Goal: Information Seeking & Learning: Learn about a topic

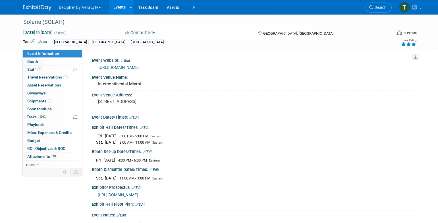
click at [116, 11] on link "Events" at bounding box center [119, 7] width 21 height 14
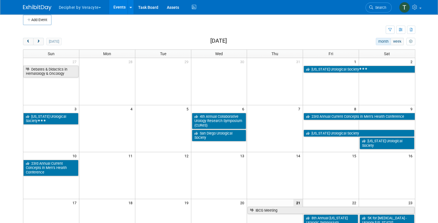
scroll to position [5, 0]
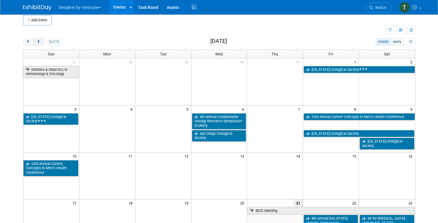
click at [38, 42] on span "next" at bounding box center [38, 42] width 4 height 4
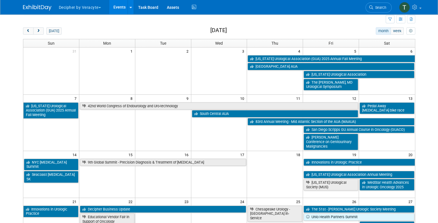
scroll to position [16, 0]
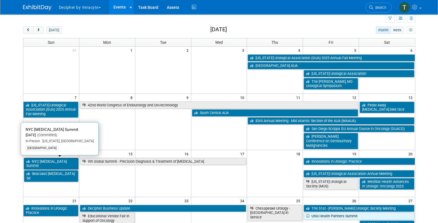
click at [58, 162] on link "NYC Prostate Cancer Summit" at bounding box center [51, 164] width 55 height 12
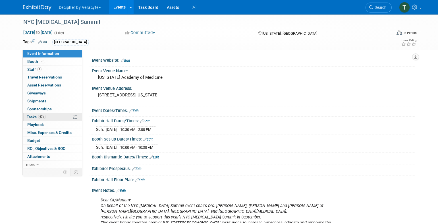
click at [52, 118] on link "67% Tasks 67%" at bounding box center [52, 117] width 59 height 8
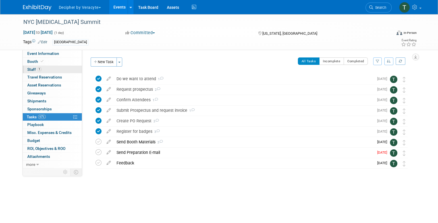
click at [52, 70] on link "1 Staff 1" at bounding box center [52, 70] width 59 height 8
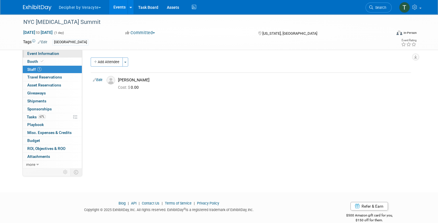
click at [71, 53] on link "Event Information" at bounding box center [52, 54] width 59 height 8
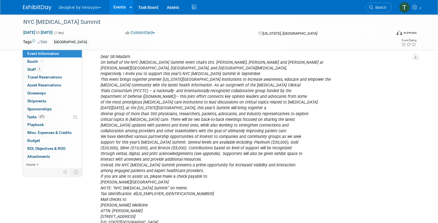
scroll to position [151, 0]
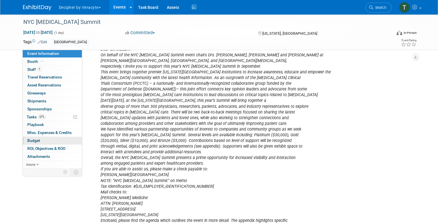
click at [59, 139] on link "Budget" at bounding box center [52, 141] width 59 height 8
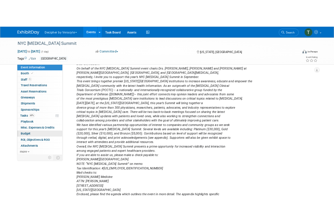
scroll to position [0, 0]
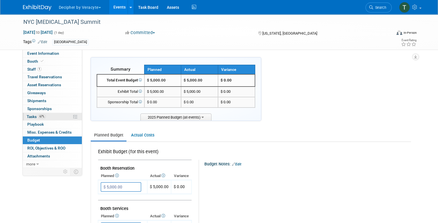
click at [48, 119] on link "67% Tasks 67%" at bounding box center [52, 117] width 59 height 8
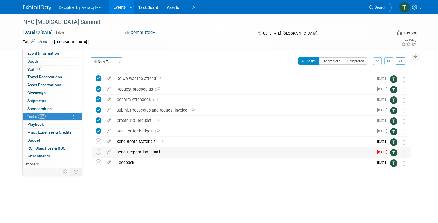
click at [101, 149] on td at bounding box center [99, 152] width 8 height 10
click at [101, 151] on icon at bounding box center [98, 152] width 6 height 6
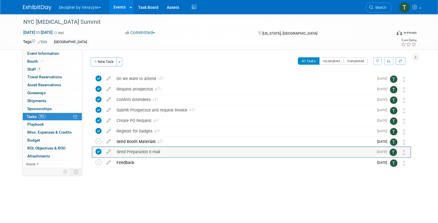
drag, startPoint x: 401, startPoint y: 153, endPoint x: 401, endPoint y: 149, distance: 3.4
click at [402, 149] on td at bounding box center [404, 152] width 6 height 10
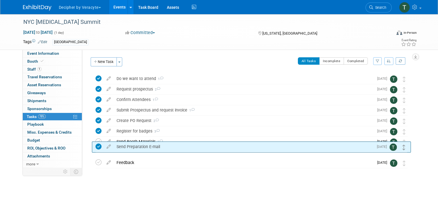
drag, startPoint x: 403, startPoint y: 152, endPoint x: 403, endPoint y: 139, distance: 12.8
click at [403, 145] on icon at bounding box center [403, 147] width 3 height 5
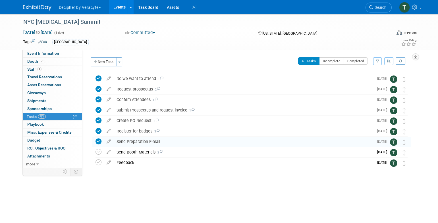
click at [147, 142] on div "Send Preparation E-mail" at bounding box center [244, 142] width 260 height 10
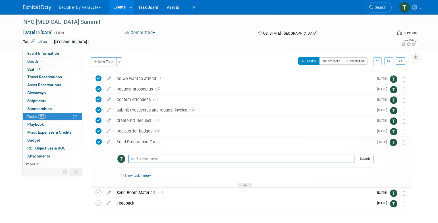
click at [164, 158] on textarea at bounding box center [241, 159] width 226 height 9
type textarea "sent via email"
click at [366, 157] on button "Submit" at bounding box center [365, 159] width 17 height 9
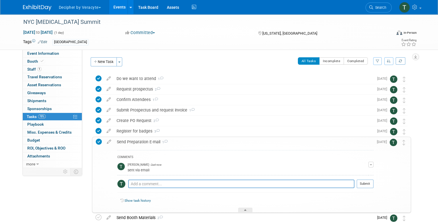
click at [342, 141] on div "Send Preparation E-mail 1" at bounding box center [243, 142] width 259 height 10
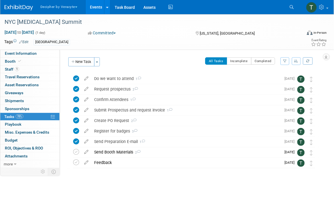
click at [94, 7] on link "Events" at bounding box center [96, 7] width 21 height 14
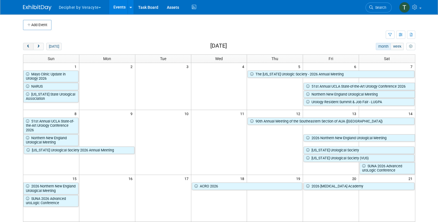
click at [26, 47] on span "prev" at bounding box center [28, 47] width 4 height 4
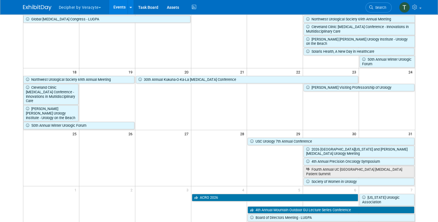
scroll to position [151, 0]
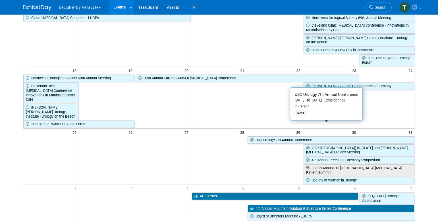
click at [259, 137] on link "USC Urology 7th Annual Conference" at bounding box center [330, 140] width 166 height 7
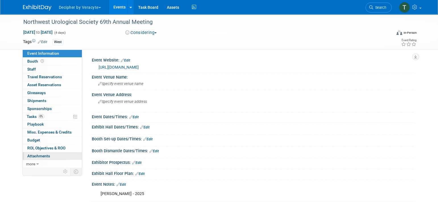
click at [57, 158] on link "0 Attachments 0" at bounding box center [52, 157] width 59 height 8
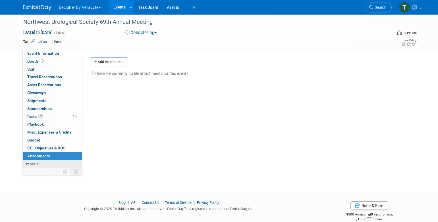
click at [61, 162] on link "more" at bounding box center [52, 165] width 59 height 8
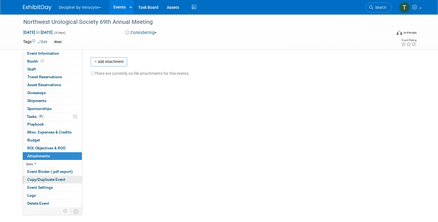
click at [67, 179] on link "Copy/Duplicate Event" at bounding box center [52, 180] width 59 height 8
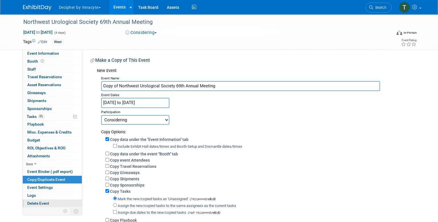
click at [66, 200] on link "Delete Event" at bounding box center [52, 204] width 59 height 8
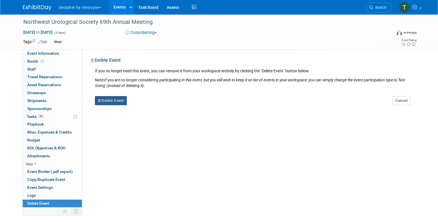
click at [117, 103] on button "Delete Event" at bounding box center [111, 100] width 32 height 9
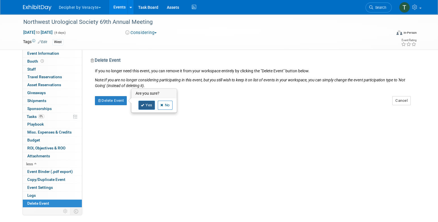
click at [146, 102] on link "Yes" at bounding box center [146, 105] width 16 height 9
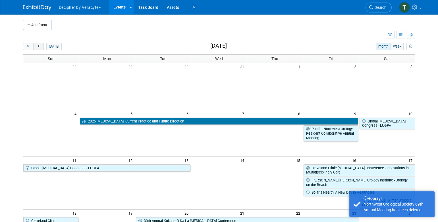
click at [41, 47] on button "next" at bounding box center [38, 46] width 11 height 7
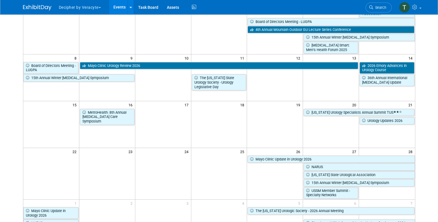
scroll to position [66, 0]
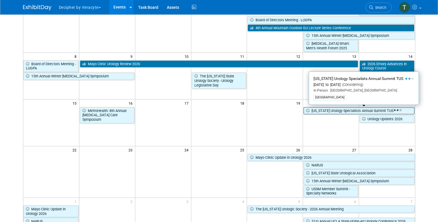
click at [343, 111] on link "[US_STATE] Urology Specialists Annual Summit TUS" at bounding box center [358, 110] width 111 height 7
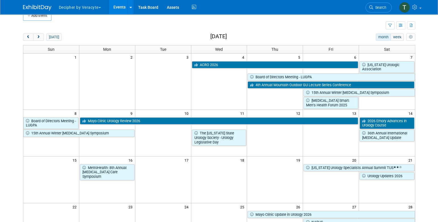
scroll to position [0, 0]
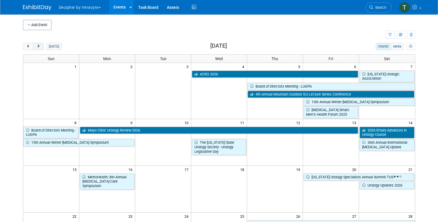
click at [39, 47] on span "next" at bounding box center [38, 47] width 4 height 4
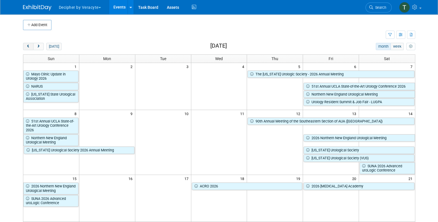
click at [29, 46] on span "prev" at bounding box center [28, 47] width 4 height 4
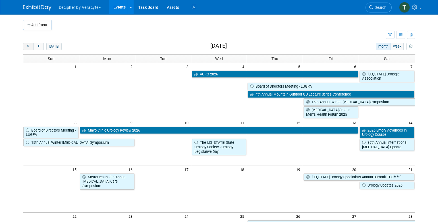
click at [29, 47] on span "prev" at bounding box center [28, 47] width 4 height 4
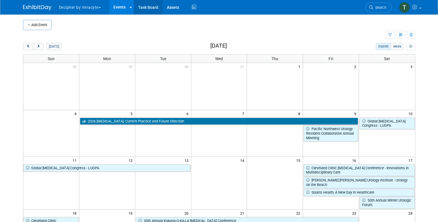
click at [138, 10] on link "Task Board" at bounding box center [148, 7] width 29 height 14
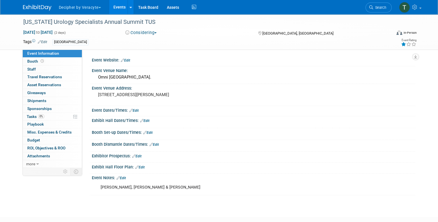
click at [401, 46] on icon at bounding box center [403, 44] width 5 height 4
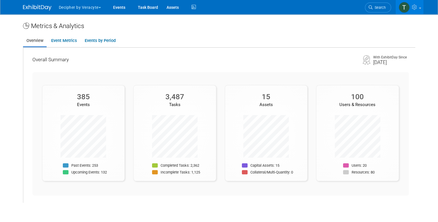
click at [66, 35] on ul "Overview Event Metrics Events by Period" at bounding box center [219, 41] width 392 height 13
click at [67, 43] on link "Event Metrics" at bounding box center [64, 40] width 32 height 11
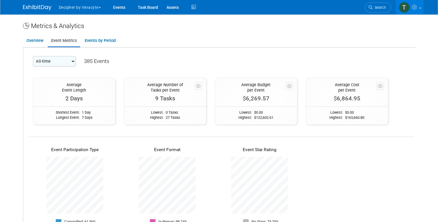
click at [61, 63] on select "All-time 2026 2025 2024 2023" at bounding box center [54, 61] width 43 height 10
select select "2025"
click at [33, 56] on select "All-time 2026 2025 2024 2023" at bounding box center [54, 61] width 43 height 10
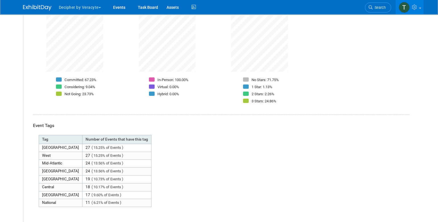
scroll to position [143, 0]
drag, startPoint x: 124, startPoint y: 203, endPoint x: 41, endPoint y: 142, distance: 102.6
click at [41, 136] on tbody "Tag Number of Events that have this tag South East 27 ( 15.25% of Events ) West…" at bounding box center [95, 171] width 113 height 72
click at [41, 143] on td "[GEOGRAPHIC_DATA]" at bounding box center [60, 147] width 43 height 8
drag, startPoint x: 42, startPoint y: 137, endPoint x: 128, endPoint y: 200, distance: 106.9
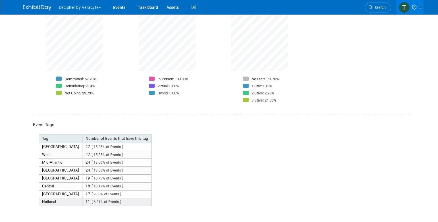
click at [128, 200] on tbody "Tag Number of Events that have this tag South East 27 ( 15.25% of Events ) West…" at bounding box center [95, 171] width 113 height 72
click at [128, 200] on td "11 ( 6.21% of Events )" at bounding box center [116, 203] width 69 height 8
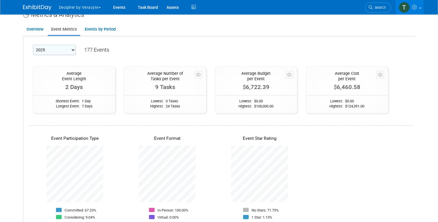
scroll to position [0, 0]
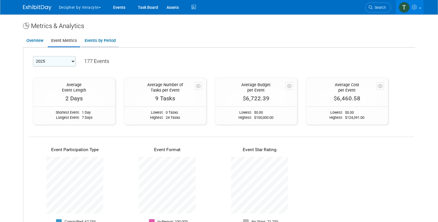
click at [108, 41] on link "Events by Period" at bounding box center [100, 40] width 38 height 11
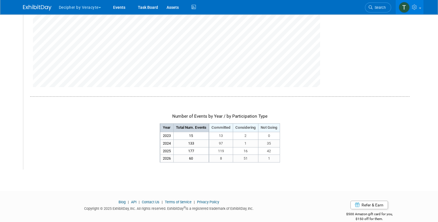
scroll to position [129, 0]
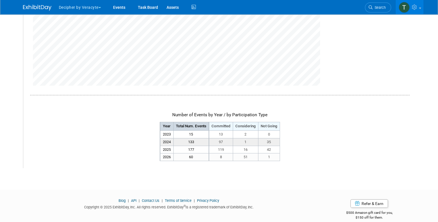
drag, startPoint x: 181, startPoint y: 147, endPoint x: 227, endPoint y: 141, distance: 46.5
click at [227, 140] on tbody "Year Total Num. Events Committed Considering Not Going 2023 2024" at bounding box center [220, 141] width 120 height 39
click at [227, 155] on td "8" at bounding box center [221, 158] width 24 height 8
drag, startPoint x: 186, startPoint y: 150, endPoint x: 278, endPoint y: 149, distance: 92.3
click at [282, 149] on div "Number of Events by Year / by Participation Type Year Total Num. Events Committ…" at bounding box center [219, 51] width 379 height 219
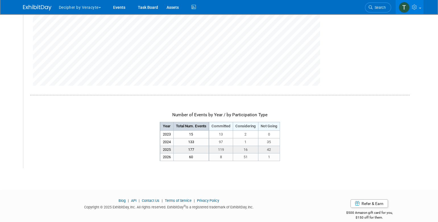
click at [278, 149] on td "42" at bounding box center [269, 150] width 22 height 8
drag, startPoint x: 272, startPoint y: 150, endPoint x: 265, endPoint y: 150, distance: 6.5
click at [265, 150] on td "42" at bounding box center [269, 150] width 22 height 8
click at [243, 149] on td "16" at bounding box center [245, 150] width 25 height 8
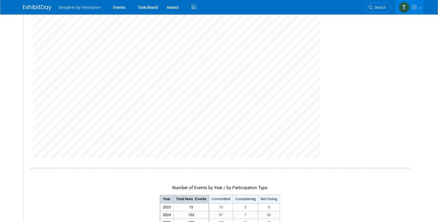
scroll to position [55, 0]
click at [121, 10] on link "Events" at bounding box center [119, 7] width 21 height 14
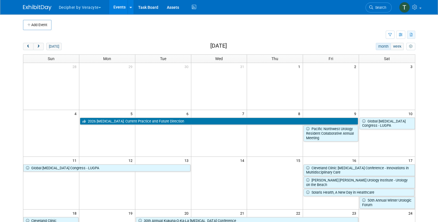
click at [413, 35] on button "button" at bounding box center [411, 35] width 8 height 8
click at [395, 50] on link "Export All (385 Events)" at bounding box center [387, 53] width 48 height 8
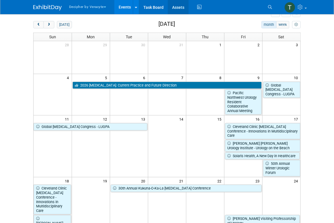
scroll to position [23, 0]
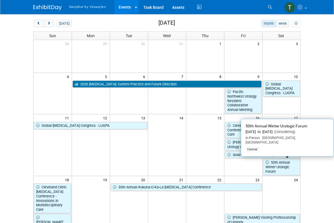
click at [313, 164] on body "Decipher by Veracyte Explore: My Workspaces 2 Go to Workspace: Corporate Events…" at bounding box center [167, 88] width 334 height 223
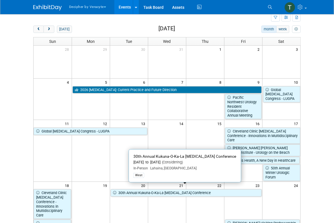
scroll to position [10, 0]
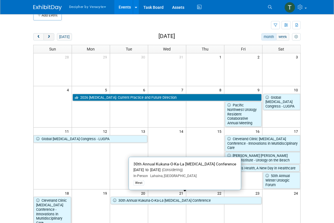
click at [49, 35] on button "next" at bounding box center [48, 36] width 11 height 7
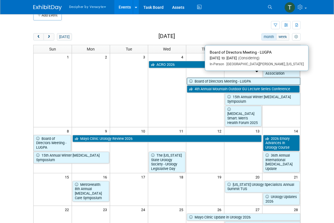
click at [222, 78] on link "Board of Directors Meeting - LUGPA" at bounding box center [244, 81] width 114 height 7
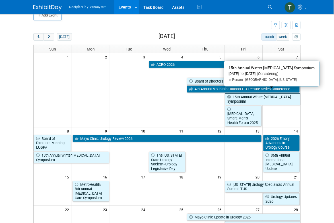
click at [240, 93] on link "15th Annual Winter Cancer Symposium" at bounding box center [263, 99] width 76 height 12
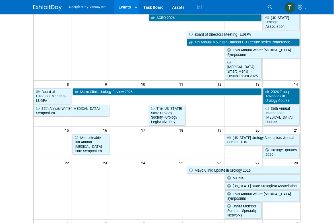
scroll to position [57, 0]
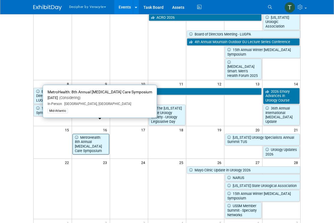
click at [102, 134] on link "MetroHealth: 8th Annual Cancer Care Symposium" at bounding box center [90, 144] width 37 height 21
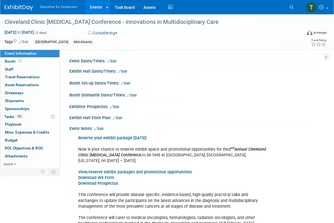
scroll to position [57, 0]
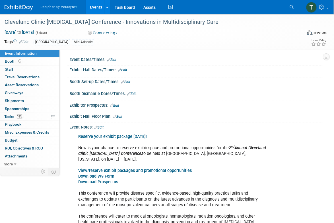
click at [124, 170] on link "View/reserve exhibit packages and promotional opportunities" at bounding box center [134, 170] width 113 height 5
click at [37, 139] on link "Budget" at bounding box center [29, 141] width 59 height 8
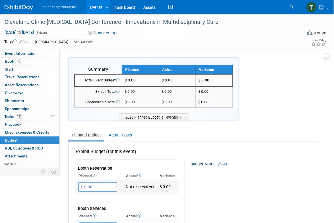
click at [108, 185] on input "$ 0.00" at bounding box center [97, 187] width 39 height 10
type input "$ 4,000.00"
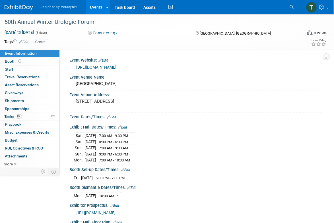
click at [116, 69] on link "[URL][DOMAIN_NAME]" at bounding box center [96, 67] width 40 height 5
click at [24, 140] on link "Budget" at bounding box center [29, 141] width 59 height 8
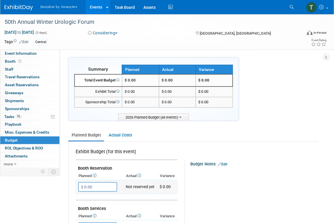
click at [89, 190] on input "$ 0.00" at bounding box center [97, 187] width 39 height 10
type input "$ 5,000.00"
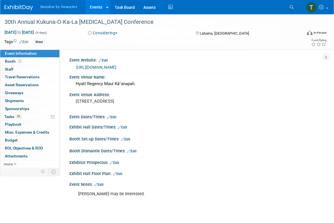
click at [111, 69] on link "https://www.radonccme.org/supporters.html?utm_source=Kukuna&utm_campaign=0494b8…" at bounding box center [96, 67] width 40 height 5
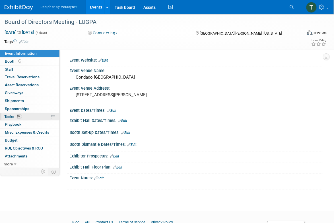
click at [39, 117] on link "0% Tasks 0%" at bounding box center [29, 117] width 59 height 8
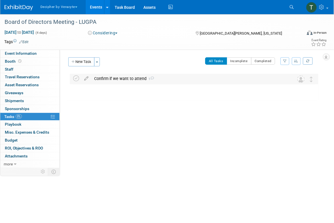
click at [92, 77] on div "Confirm if we want to attend 1" at bounding box center [188, 79] width 194 height 10
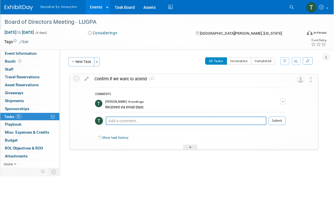
click at [81, 16] on div at bounding box center [151, 16] width 297 height 5
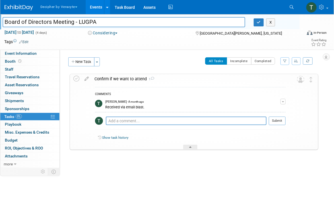
click at [81, 16] on div at bounding box center [151, 16] width 297 height 5
click at [81, 21] on input "Board of Directors Meeting - LUGPA" at bounding box center [124, 22] width 242 height 10
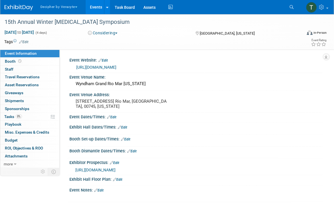
click at [116, 69] on link "[URL][DOMAIN_NAME]" at bounding box center [96, 67] width 40 height 5
click at [34, 32] on span "Feb 6, 2026 to Feb 9, 2026" at bounding box center [19, 32] width 30 height 5
select select "1"
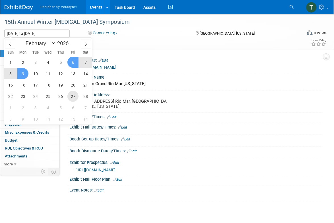
click at [73, 99] on span "27" at bounding box center [72, 96] width 11 height 11
type input "Feb 27, 2026"
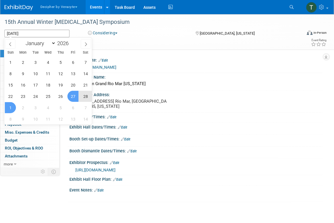
click at [12, 108] on span "1" at bounding box center [10, 107] width 11 height 11
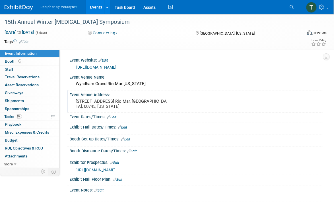
click at [129, 97] on div "Event Venue Address:" at bounding box center [195, 94] width 253 height 7
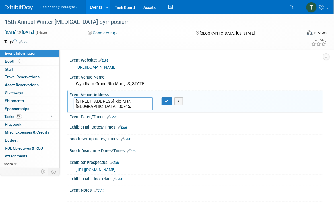
click at [129, 97] on div "Event Venue Address:" at bounding box center [195, 94] width 253 height 7
click at [129, 98] on textarea "6000 Blvd. Río Mar, Río Grande, 00745, Puerto Rico" at bounding box center [113, 103] width 79 height 13
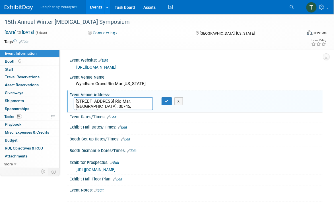
click at [142, 104] on textarea "6000 Blvd. Río Mar, Río Grande, 00745, Puerto Rico" at bounding box center [113, 103] width 79 height 13
drag, startPoint x: 149, startPoint y: 101, endPoint x: 69, endPoint y: 101, distance: 79.3
click at [69, 101] on div "6000 Blvd. Río Mar, Río Grande, 00745, Puerto Rico" at bounding box center [113, 103] width 88 height 13
type textarea "[GEOGRAPHIC_DATA][PERSON_NAME], [US_STATE]"
click at [170, 102] on button "button" at bounding box center [166, 101] width 10 height 8
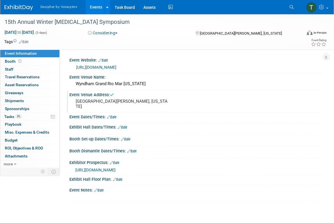
click at [115, 172] on span "https://veracyte365.sharepoint.com/:b:/r/sites/DecipherMKTG/Shared%20Documents/…" at bounding box center [95, 170] width 40 height 5
click at [22, 141] on link "Budget" at bounding box center [29, 141] width 59 height 8
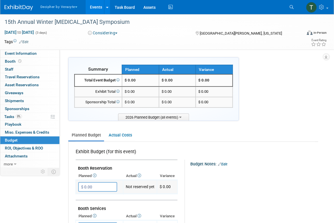
click at [99, 187] on input "$ 0.00" at bounding box center [97, 187] width 39 height 10
type input "$ 1,500.00"
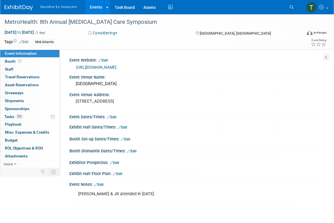
click at [116, 66] on link "[URL][DOMAIN_NAME]" at bounding box center [96, 67] width 40 height 5
click at [95, 4] on link "Events" at bounding box center [96, 7] width 21 height 14
click at [94, 7] on link "Events" at bounding box center [96, 7] width 21 height 14
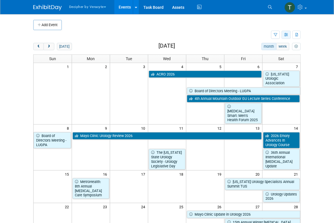
click at [285, 36] on icon "button" at bounding box center [286, 35] width 4 height 4
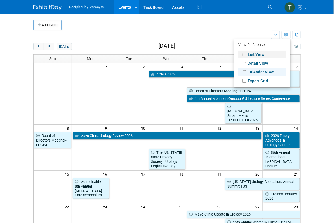
click at [256, 54] on link "List View" at bounding box center [262, 55] width 48 height 8
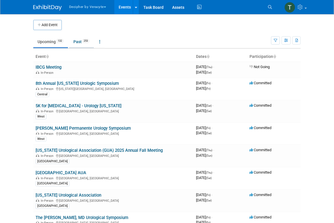
click at [83, 38] on link "Past 253" at bounding box center [81, 41] width 25 height 11
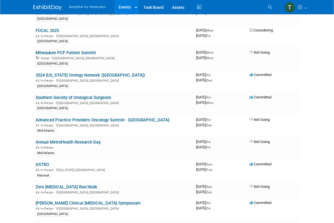
scroll to position [4953, 0]
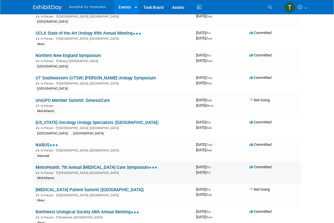
click at [110, 165] on link "MetroHealth: 7th Annual [MEDICAL_DATA] Care Symposium" at bounding box center [97, 167] width 122 height 5
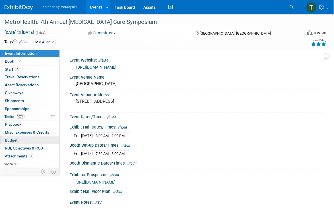
click at [32, 143] on link "Budget" at bounding box center [29, 141] width 59 height 8
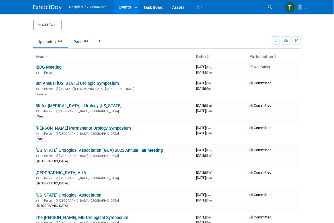
scroll to position [2032, 0]
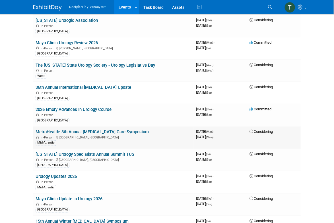
click at [100, 130] on link "MetroHealth: 8th Annual [MEDICAL_DATA] Care Symposium" at bounding box center [92, 132] width 113 height 5
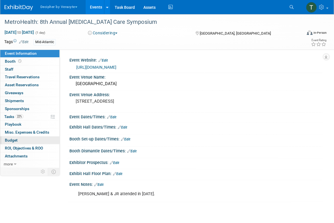
click at [35, 137] on link "Budget" at bounding box center [29, 141] width 59 height 8
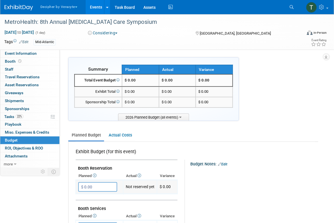
click at [103, 188] on input "$ 0.00" at bounding box center [97, 187] width 39 height 10
type input "$ 2,000.00"
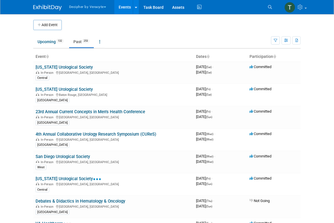
click at [62, 35] on td "Upcoming 132 Past 253 All Events 385 Past and Upcoming Grouped Annually Events …" at bounding box center [152, 39] width 238 height 18
click at [54, 42] on link "Upcoming 132" at bounding box center [50, 41] width 35 height 11
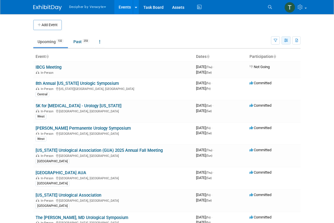
click at [284, 41] on button "button" at bounding box center [285, 40] width 9 height 8
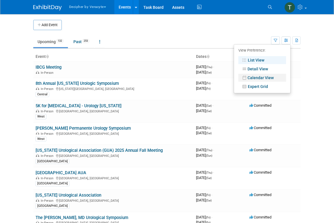
click at [272, 76] on link "Calendar View" at bounding box center [262, 78] width 48 height 8
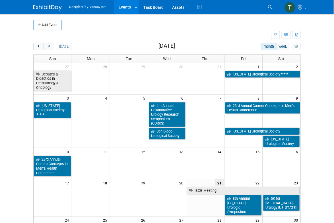
click at [50, 42] on div "Add Event New Event Duplicate Event Warning There is another event in your work…" at bounding box center [167, 166] width 276 height 304
click at [50, 43] on button "next" at bounding box center [48, 46] width 11 height 7
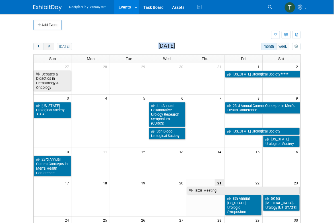
click at [50, 43] on button "next" at bounding box center [48, 46] width 11 height 7
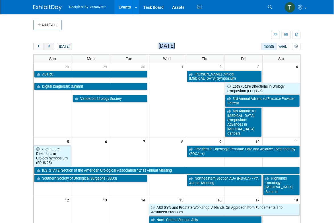
click at [50, 43] on button "next" at bounding box center [48, 46] width 11 height 7
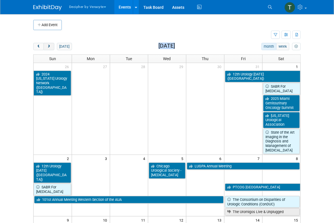
click at [50, 43] on button "next" at bounding box center [48, 46] width 11 height 7
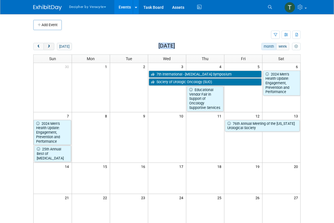
click at [50, 43] on button "next" at bounding box center [48, 46] width 11 height 7
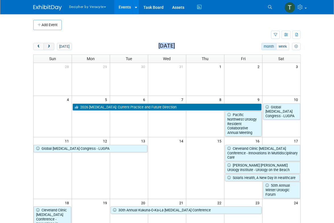
click at [50, 43] on button "next" at bounding box center [48, 46] width 11 height 7
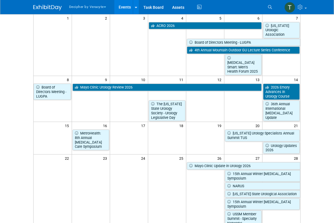
scroll to position [49, 0]
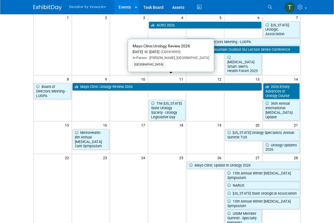
click at [93, 83] on link "Mayo Clinic Urology Review 2026" at bounding box center [166, 86] width 189 height 7
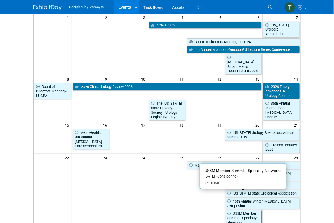
click at [244, 210] on link "USSM Member Summit - Specialty Networks" at bounding box center [243, 218] width 37 height 16
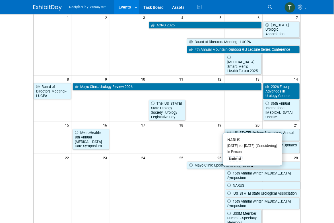
click at [247, 182] on link "NARUS" at bounding box center [263, 185] width 76 height 7
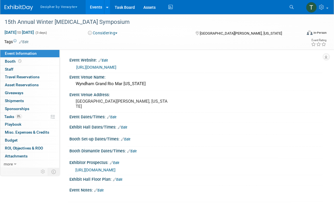
click at [100, 193] on link "Edit" at bounding box center [98, 191] width 9 height 4
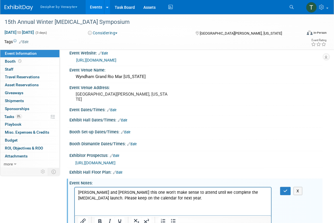
scroll to position [47, 0]
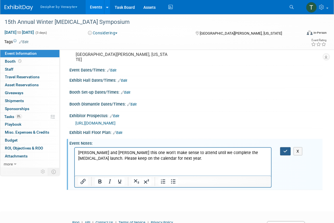
click at [283, 153] on icon "button" at bounding box center [285, 151] width 4 height 4
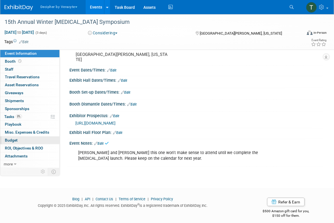
click at [48, 138] on link "Budget" at bounding box center [29, 141] width 59 height 8
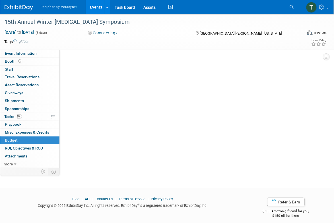
scroll to position [0, 0]
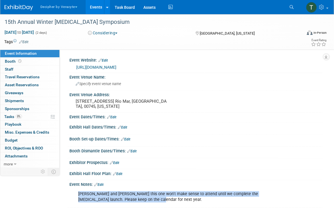
drag, startPoint x: 143, startPoint y: 201, endPoint x: 78, endPoint y: 193, distance: 66.3
click at [78, 193] on div "[PERSON_NAME] and [PERSON_NAME] this one won't make sense to attend until we co…" at bounding box center [172, 197] width 197 height 17
copy div "[PERSON_NAME] and [PERSON_NAME] this one won't make sense to attend until we co…"
click at [41, 141] on link "Budget" at bounding box center [29, 141] width 59 height 8
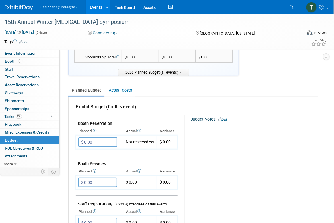
scroll to position [46, 0]
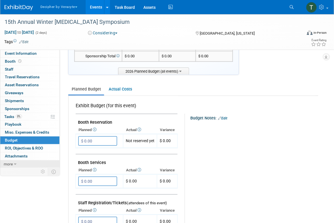
click at [30, 167] on link "more" at bounding box center [29, 165] width 59 height 8
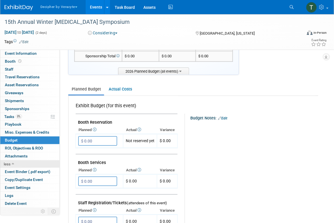
click at [30, 166] on link "less" at bounding box center [29, 165] width 59 height 8
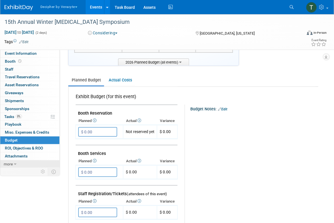
click at [30, 166] on link "more" at bounding box center [29, 165] width 59 height 8
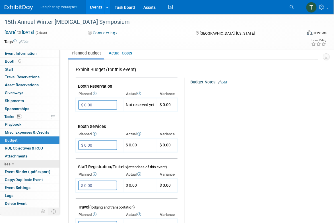
scroll to position [84, 0]
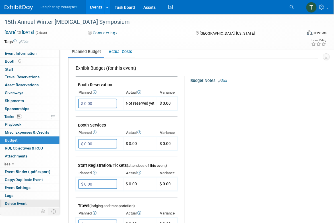
click at [30, 205] on link "Delete Event" at bounding box center [29, 204] width 59 height 8
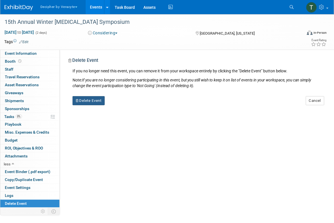
click at [99, 100] on button "Delete Event" at bounding box center [88, 100] width 32 height 9
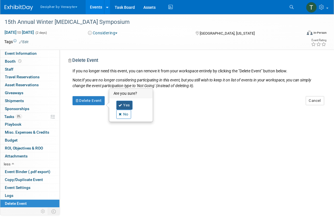
click at [130, 105] on link "Yes" at bounding box center [124, 105] width 16 height 9
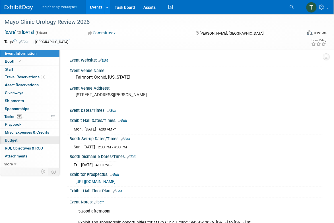
click at [45, 137] on link "Budget" at bounding box center [29, 141] width 59 height 8
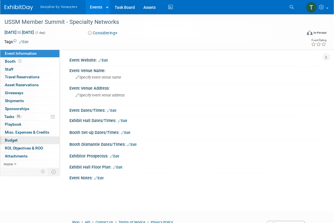
click at [38, 138] on link "Budget" at bounding box center [29, 141] width 59 height 8
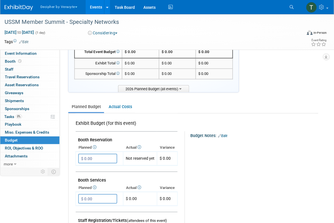
scroll to position [28, 0]
click at [78, 21] on div "USSM Member Summit - Specialty Networks" at bounding box center [149, 22] width 292 height 10
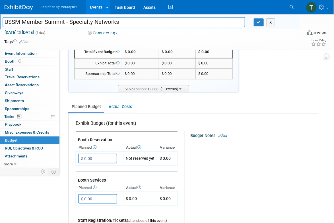
click at [78, 21] on input "USSM Member Summit - Specialty Networks" at bounding box center [124, 22] width 242 height 10
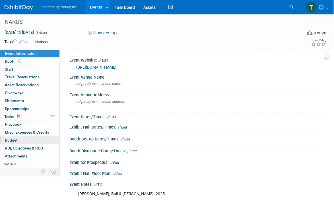
click at [27, 139] on link "Budget" at bounding box center [29, 141] width 59 height 8
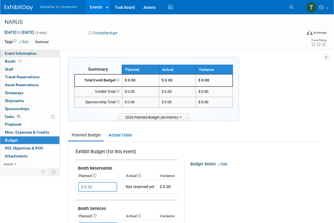
click at [42, 51] on link "Event Information" at bounding box center [29, 54] width 59 height 8
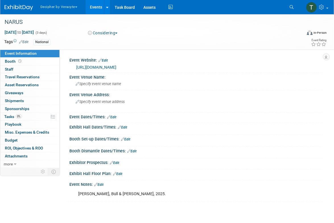
click at [92, 65] on link "https://narus.us/" at bounding box center [96, 67] width 40 height 5
click at [34, 34] on span "Feb 27, 2026 to Mar 1, 2026" at bounding box center [19, 32] width 30 height 5
select select "1"
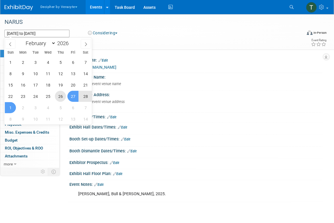
click at [60, 96] on span "26" at bounding box center [60, 96] width 11 height 11
type input "Feb 26, 2026"
click at [80, 97] on span "28" at bounding box center [85, 96] width 11 height 11
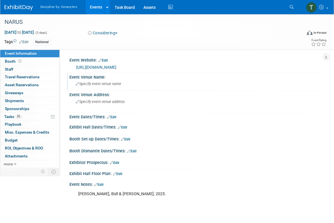
click at [92, 85] on span "Specify event venue name" at bounding box center [98, 84] width 45 height 4
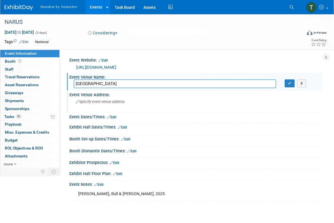
type input "Aria Resort"
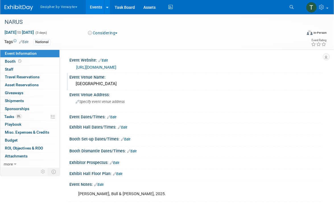
click at [96, 13] on link "Events" at bounding box center [96, 7] width 21 height 14
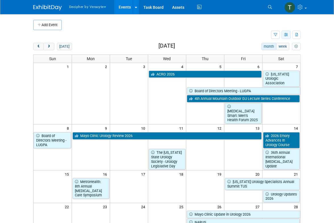
click at [286, 37] on button "button" at bounding box center [285, 35] width 9 height 8
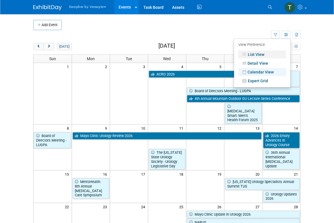
click at [270, 54] on link "List View" at bounding box center [262, 55] width 48 height 8
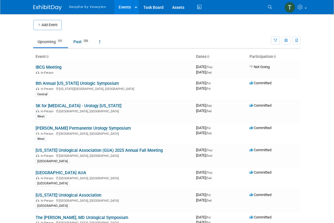
click at [67, 48] on ul "Upcoming 131 Past 253 All Events 384 Past and Upcoming Grouped Annually Events …" at bounding box center [152, 42] width 238 height 13
click at [83, 44] on link "Past 253" at bounding box center [81, 41] width 25 height 11
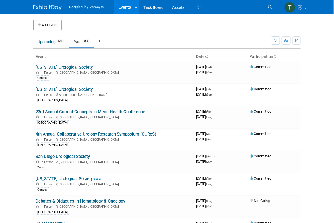
scroll to position [1536, 0]
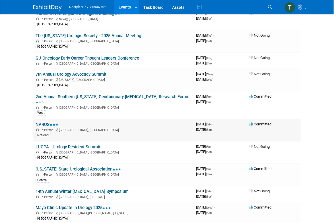
click at [43, 122] on link "NARUS" at bounding box center [47, 124] width 22 height 5
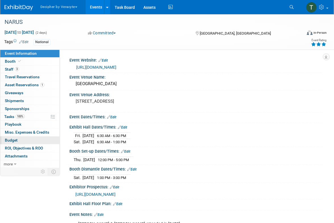
click at [35, 138] on link "Budget" at bounding box center [29, 141] width 59 height 8
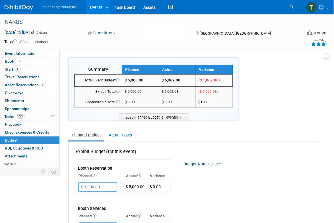
click at [101, 12] on link "Events" at bounding box center [96, 7] width 21 height 14
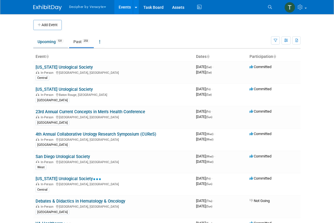
click at [65, 43] on link "Upcoming 131" at bounding box center [50, 41] width 35 height 11
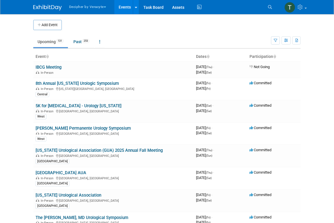
click at [82, 43] on link "Past 253" at bounding box center [81, 41] width 25 height 11
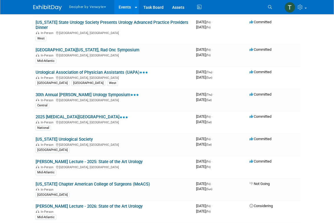
scroll to position [4480, 0]
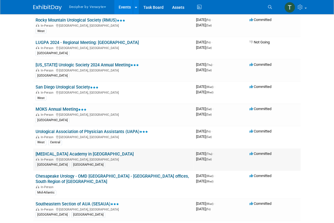
click at [82, 152] on link "[MEDICAL_DATA] Academy in [GEOGRAPHIC_DATA]" at bounding box center [85, 154] width 98 height 5
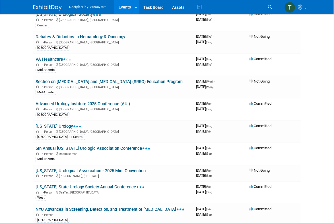
scroll to position [0, 0]
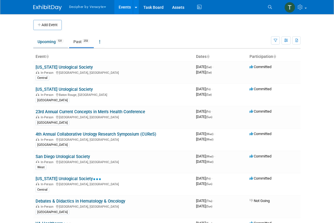
click at [57, 39] on link "Upcoming 131" at bounding box center [50, 41] width 35 height 11
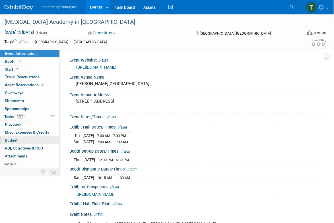
click at [32, 143] on link "Budget" at bounding box center [29, 141] width 59 height 8
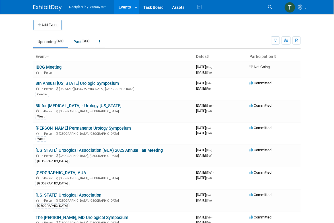
scroll to position [1211, 0]
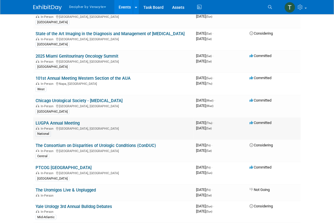
click at [60, 121] on link "LUGPA Annual Meeting" at bounding box center [58, 123] width 44 height 5
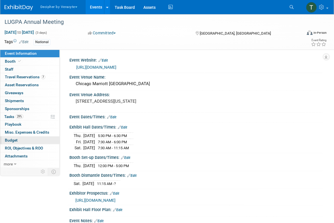
click at [35, 143] on link "Budget" at bounding box center [29, 141] width 59 height 8
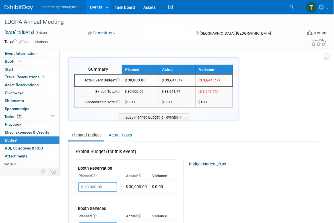
click at [99, 7] on link "Events" at bounding box center [96, 7] width 21 height 14
